Goal: Find specific page/section: Find specific page/section

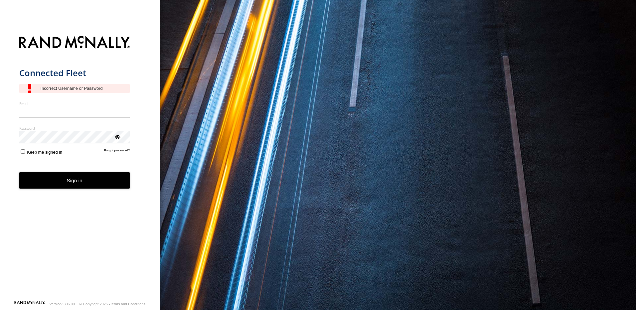
type input "**********"
click at [92, 187] on button "Sign in" at bounding box center [74, 180] width 111 height 16
click at [89, 183] on button "Sign in" at bounding box center [74, 180] width 111 height 16
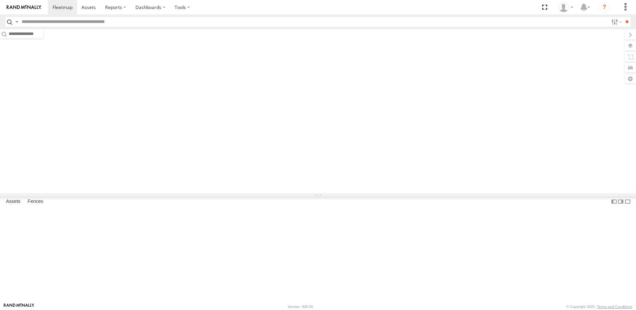
click at [126, 21] on input "text" at bounding box center [314, 22] width 590 height 10
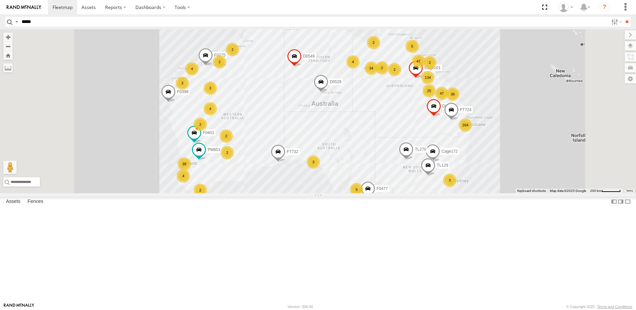
type input "*****"
click at [623, 17] on input "**" at bounding box center [627, 22] width 8 height 10
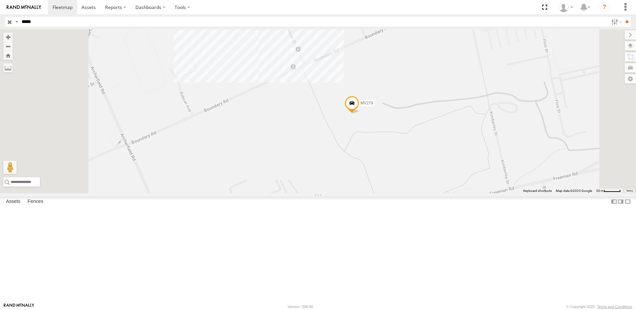
drag, startPoint x: 416, startPoint y: 136, endPoint x: 447, endPoint y: 185, distance: 57.1
click at [443, 191] on div "MV279" at bounding box center [318, 111] width 636 height 164
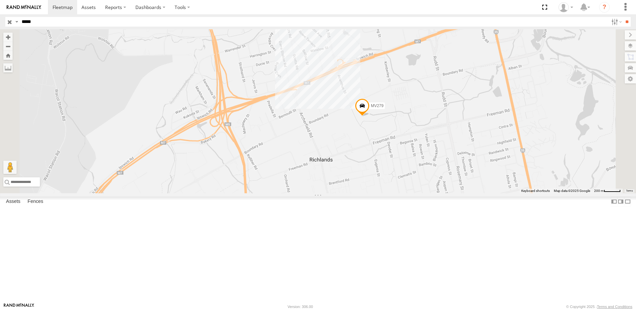
click at [370, 116] on span at bounding box center [362, 107] width 15 height 18
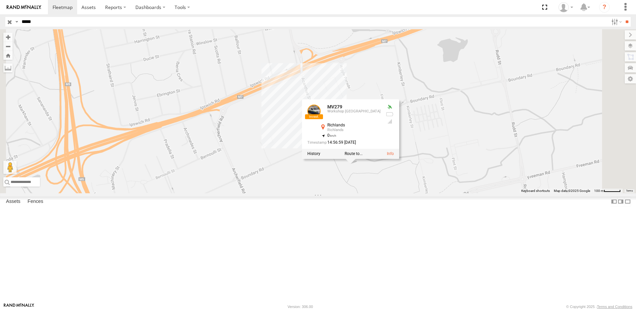
drag, startPoint x: 372, startPoint y: 178, endPoint x: 384, endPoint y: 200, distance: 24.9
click at [408, 193] on div "MV279 MV279 Workshop [GEOGRAPHIC_DATA] -27.57735 , 152.9629 0 14:56:59 [DATE]" at bounding box center [318, 111] width 636 height 164
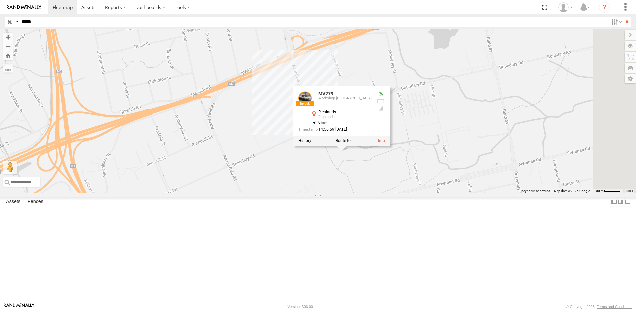
click at [358, 152] on div "MV279 MV279 Workshop [GEOGRAPHIC_DATA] -27.57735 , 152.9629 0 14:56:59 [DATE]" at bounding box center [318, 111] width 636 height 164
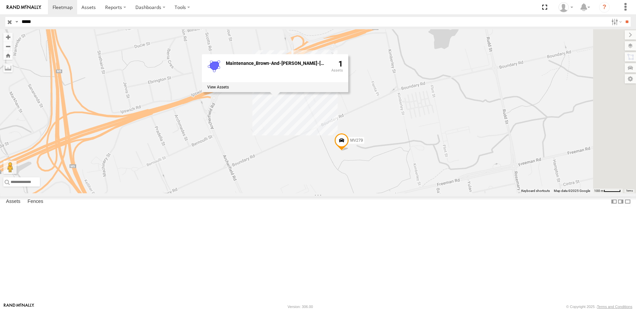
click at [415, 178] on div "MV279 Maintenance_Brown-And-[PERSON_NAME]-[PERSON_NAME] 1" at bounding box center [318, 111] width 636 height 164
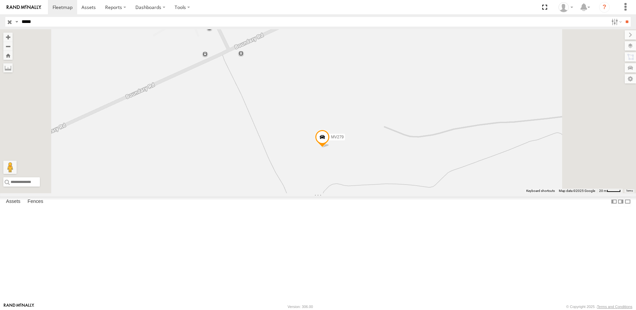
drag, startPoint x: 434, startPoint y: 239, endPoint x: 429, endPoint y: 205, distance: 35.0
click at [430, 193] on div "MV279" at bounding box center [318, 111] width 636 height 164
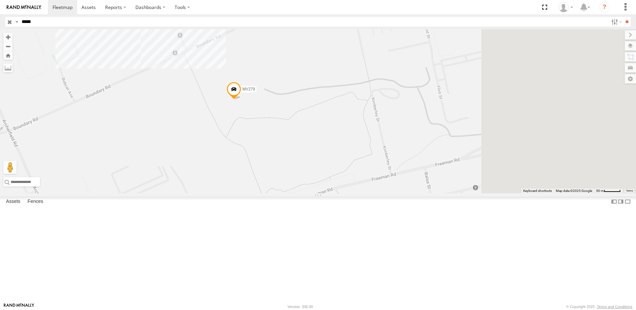
drag, startPoint x: 504, startPoint y: 209, endPoint x: 416, endPoint y: 161, distance: 100.1
click at [416, 161] on div "MV279" at bounding box center [318, 111] width 636 height 164
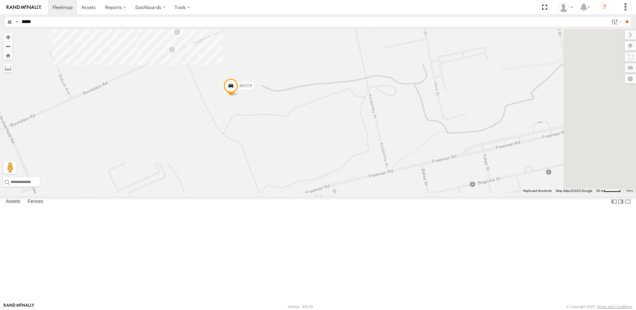
click at [238, 96] on span at bounding box center [231, 87] width 15 height 18
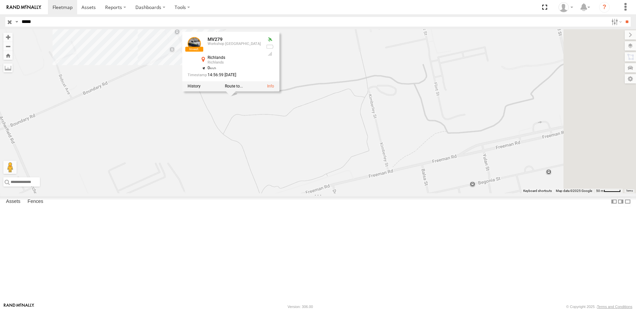
click at [373, 85] on div "MV279 MV279 Workshop [GEOGRAPHIC_DATA] -27.57735 , 152.9629 0 14:56:59 [DATE]" at bounding box center [318, 111] width 636 height 164
